Goal: Task Accomplishment & Management: Use online tool/utility

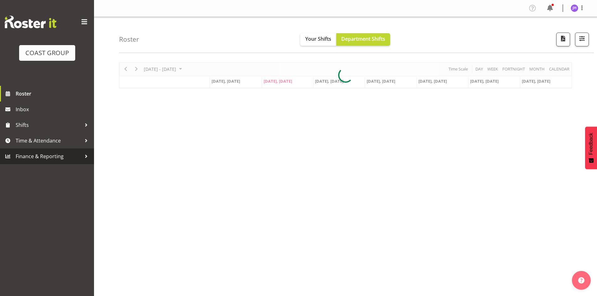
drag, startPoint x: 45, startPoint y: 149, endPoint x: 43, endPoint y: 142, distance: 7.5
click at [45, 149] on link "Finance & Reporting" at bounding box center [47, 157] width 94 height 16
click at [43, 142] on span "Time & Attendance" at bounding box center [49, 140] width 66 height 9
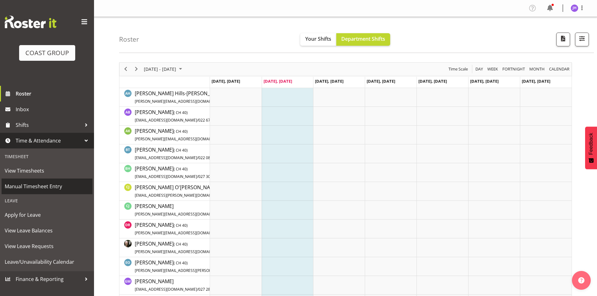
click at [51, 188] on span "Manual Timesheet Entry" at bounding box center [47, 186] width 85 height 9
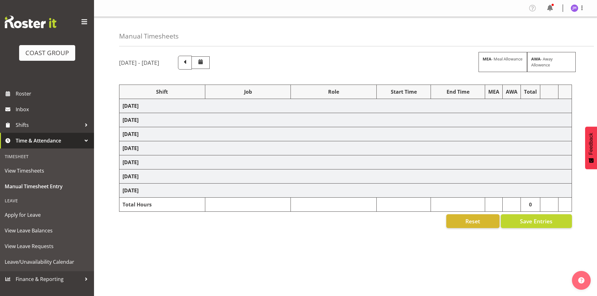
select select "1512"
select select "624"
select select "1512"
select select "624"
select select "1512"
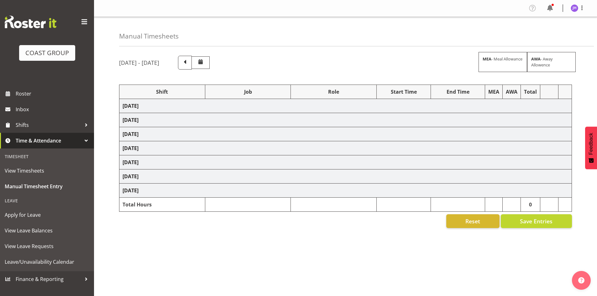
select select "624"
select select "1512"
select select "624"
select select "1512"
select select "624"
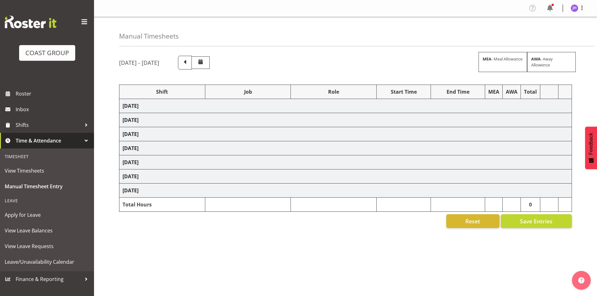
select select "1512"
select select "624"
select select "1512"
select select "624"
select select "7"
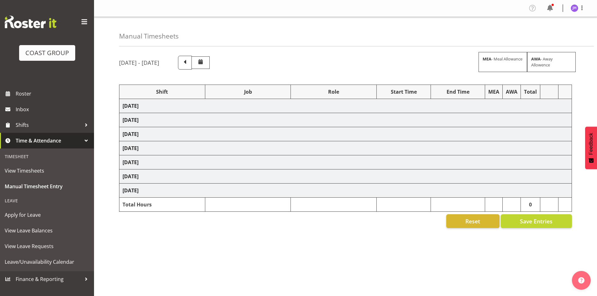
select select "1512"
select select "624"
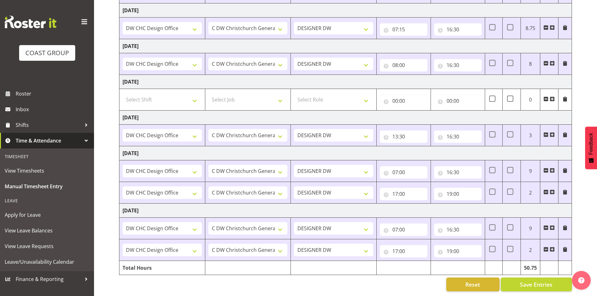
scroll to position [136, 0]
click at [398, 224] on input "07:00" at bounding box center [404, 230] width 48 height 13
click at [423, 240] on select "00 01 02 03 04 05 06 07 08 09 10 11 12 13 14 15 16 17 18 19 20 21 22 23" at bounding box center [423, 246] width 14 height 13
select select "6"
click at [416, 240] on select "00 01 02 03 04 05 06 07 08 09 10 11 12 13 14 15 16 17 18 19 20 21 22 23" at bounding box center [423, 246] width 14 height 13
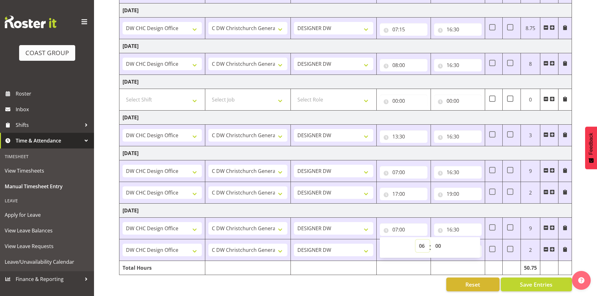
type input "06:00"
drag, startPoint x: 438, startPoint y: 242, endPoint x: 439, endPoint y: 238, distance: 4.0
click at [438, 242] on select "00 01 02 03 04 05 06 07 08 09 10 11 12 13 14 15 16 17 18 19 20 21 22 23 24 25 2…" at bounding box center [439, 246] width 14 height 13
select select "45"
click at [432, 240] on select "00 01 02 03 04 05 06 07 08 09 10 11 12 13 14 15 16 17 18 19 20 21 22 23 24 25 2…" at bounding box center [439, 246] width 14 height 13
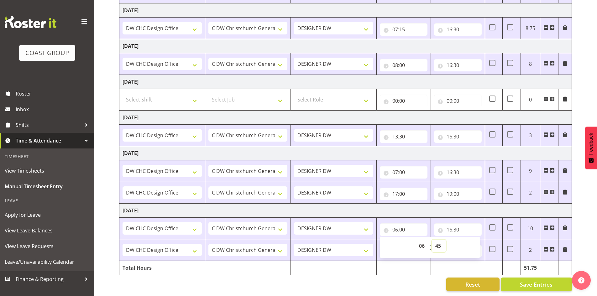
type input "06:45"
click at [479, 204] on td "[DATE]" at bounding box center [345, 211] width 453 height 14
click at [458, 224] on input "16:30" at bounding box center [458, 230] width 48 height 13
click at [494, 240] on select "00 01 02 03 04 05 06 07 08 09 10 11 12 13 14 15 16 17 18 19 20 21 22 23 24 25 2…" at bounding box center [493, 246] width 14 height 13
select select "16"
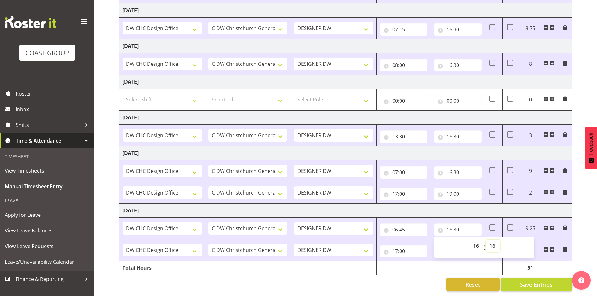
click at [486, 240] on select "00 01 02 03 04 05 06 07 08 09 10 11 12 13 14 15 16 17 18 19 20 21 22 23 24 25 2…" at bounding box center [493, 246] width 14 height 13
type input "16:16"
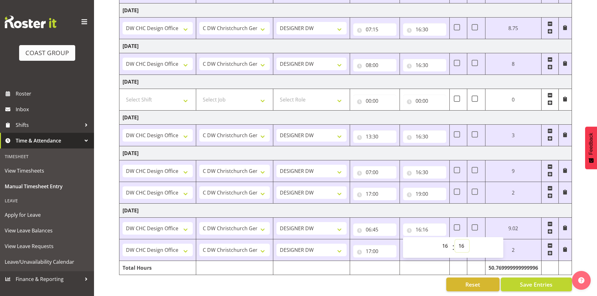
click at [464, 243] on select "00 01 02 03 04 05 06 07 08 09 10 11 12 13 14 15 16 17 18 19 20 21 22 23 24 25 2…" at bounding box center [462, 246] width 14 height 13
select select "45"
click at [469, 240] on select "00 01 02 03 04 05 06 07 08 09 10 11 12 13 14 15 16 17 18 19 20 21 22 23 24 25 2…" at bounding box center [462, 246] width 14 height 13
type input "16:45"
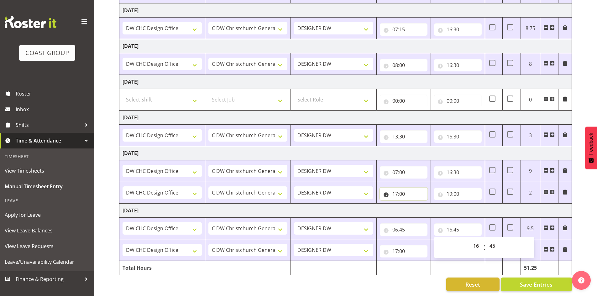
click at [395, 188] on input "17:00" at bounding box center [404, 194] width 48 height 13
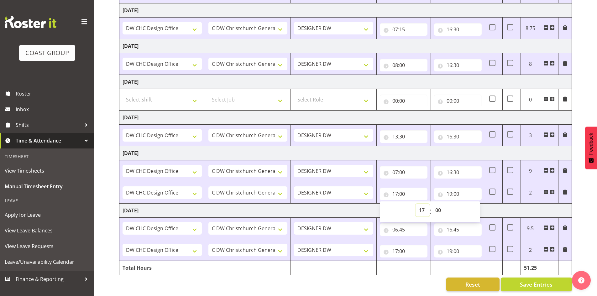
click at [424, 204] on select "00 01 02 03 04 05 06 07 08 09 10 11 12 13 14 15 16 17 18 19 20 21 22 23" at bounding box center [423, 210] width 14 height 13
select select "18"
click at [416, 204] on select "00 01 02 03 04 05 06 07 08 09 10 11 12 13 14 15 16 17 18 19 20 21 22 23" at bounding box center [423, 210] width 14 height 13
type input "18:00"
click at [520, 206] on td "[DATE]" at bounding box center [345, 211] width 453 height 14
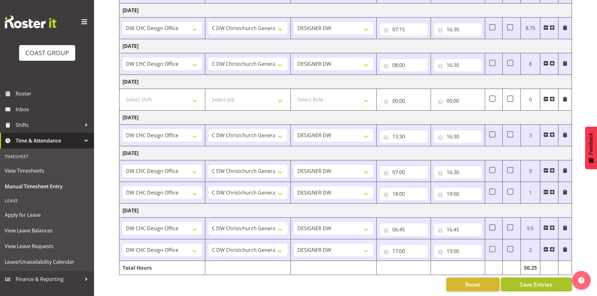
click at [523, 281] on span "Save Entries" at bounding box center [536, 285] width 33 height 8
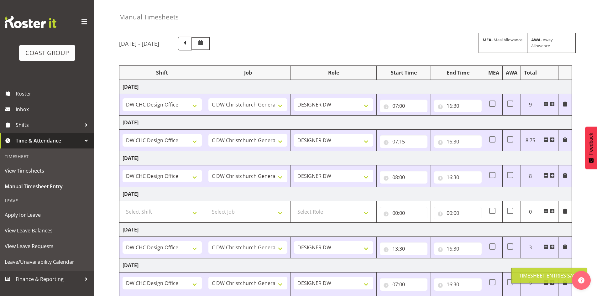
scroll to position [0, 0]
